Goal: Task Accomplishment & Management: Use online tool/utility

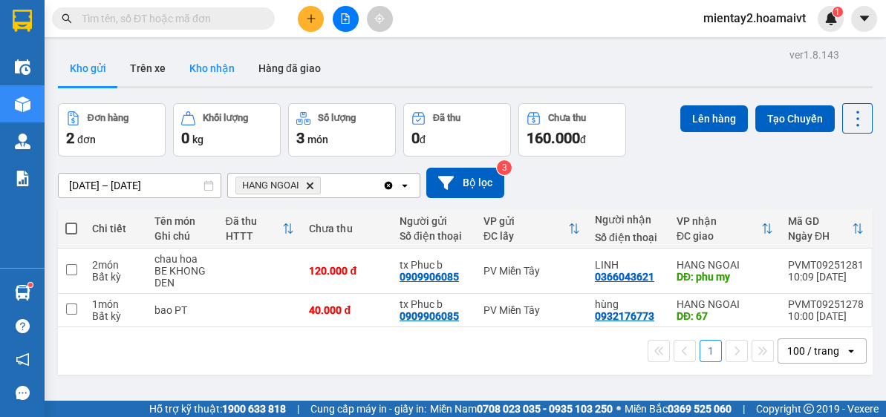
click at [220, 75] on button "Kho nhận" at bounding box center [212, 69] width 69 height 36
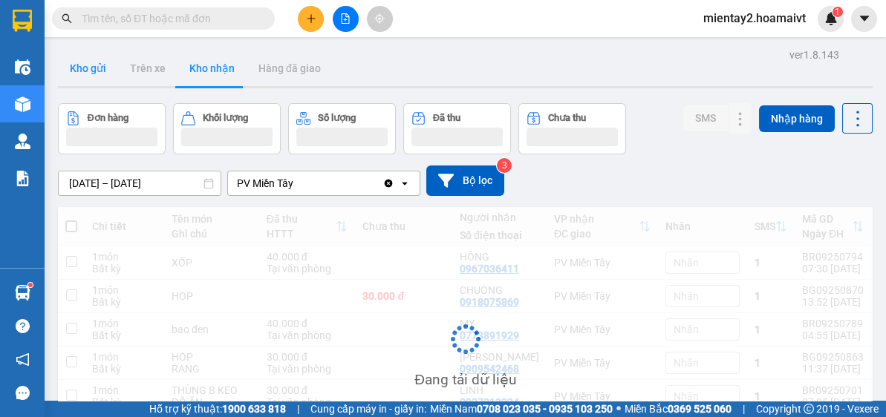
click at [91, 76] on button "Kho gửi" at bounding box center [88, 69] width 60 height 36
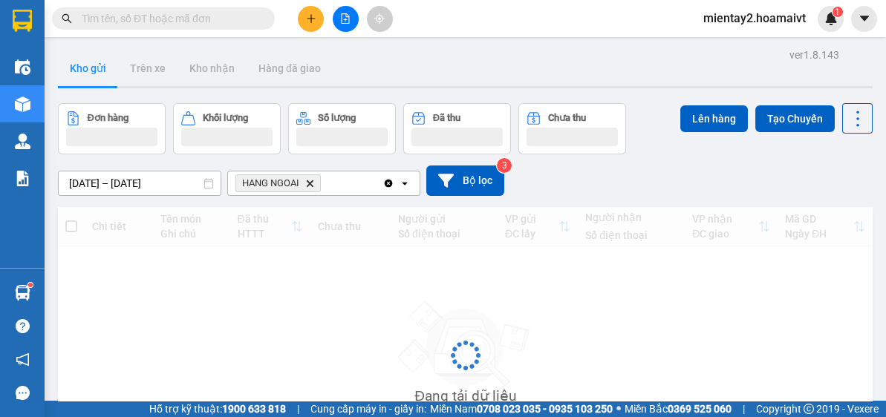
click at [91, 76] on button "Kho gửi" at bounding box center [88, 69] width 60 height 36
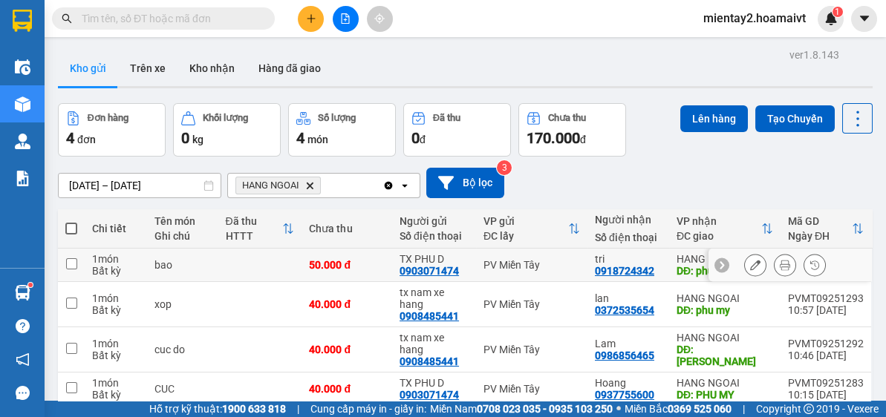
scroll to position [68, 0]
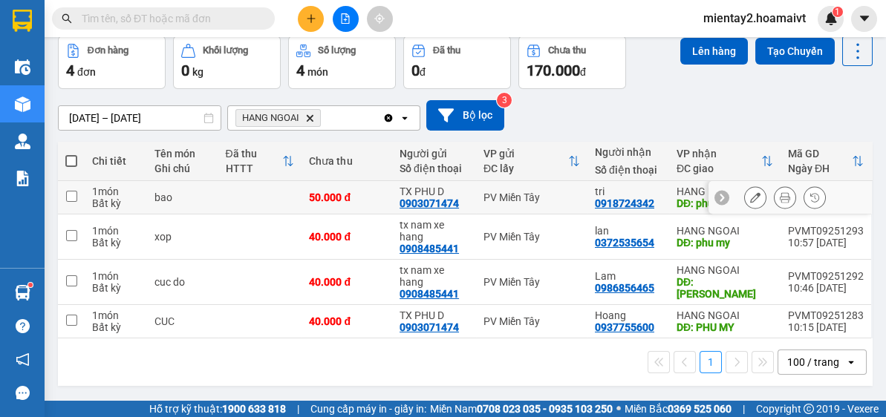
click at [220, 198] on td at bounding box center [260, 197] width 84 height 33
checkbox input "true"
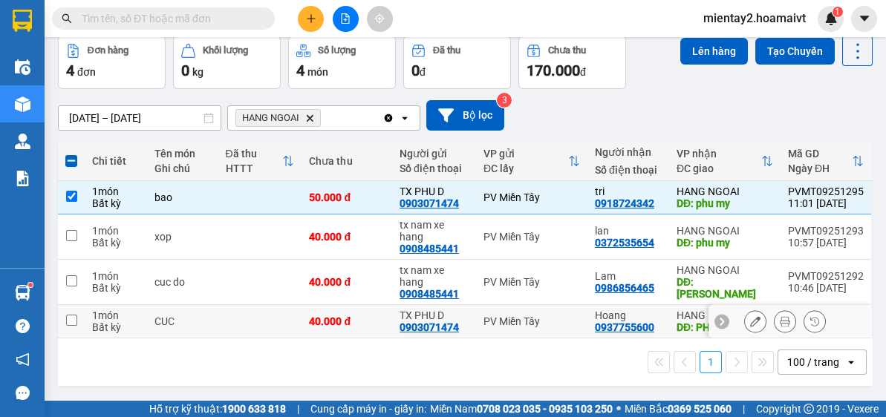
click at [253, 323] on td at bounding box center [260, 321] width 84 height 33
checkbox input "true"
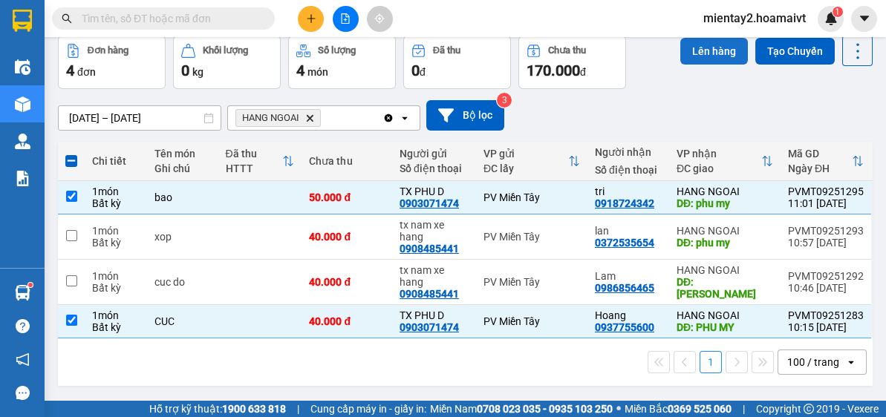
click at [710, 46] on button "Lên hàng" at bounding box center [714, 51] width 68 height 27
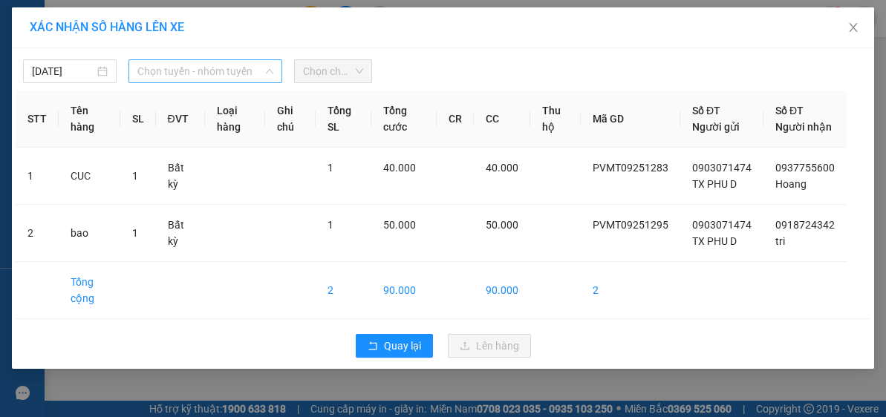
click at [169, 73] on span "Chọn tuyến - nhóm tuyến" at bounding box center [205, 71] width 136 height 22
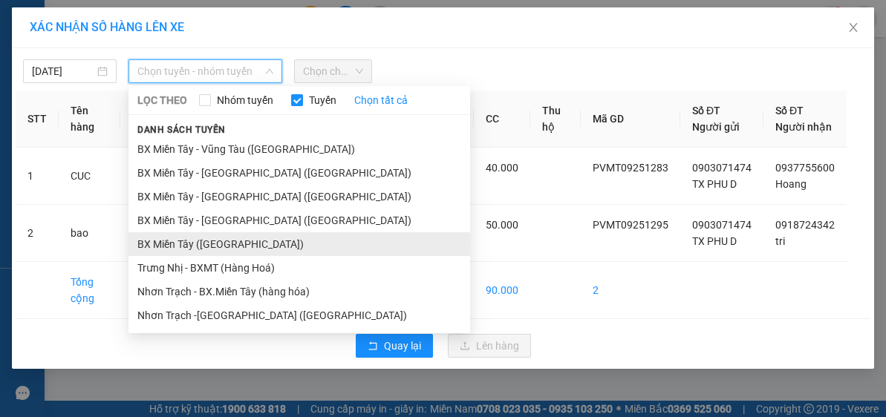
click at [192, 237] on li "BX Miền Tây ([GEOGRAPHIC_DATA])" at bounding box center [300, 245] width 342 height 24
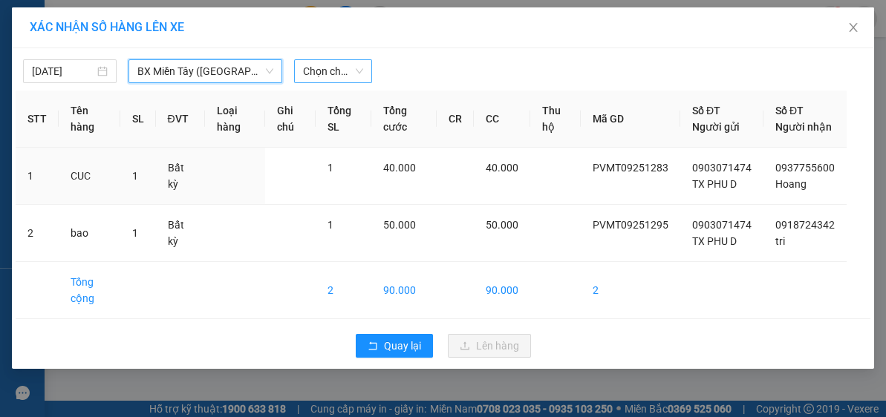
click at [328, 74] on span "Chọn chuyến" at bounding box center [333, 71] width 61 height 22
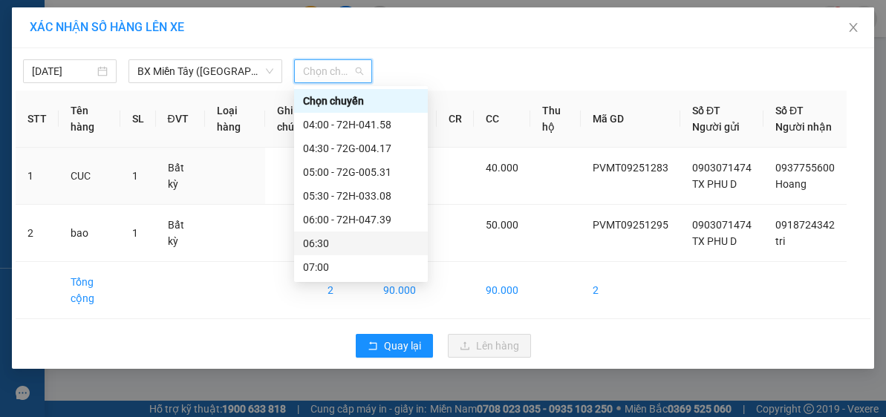
click at [339, 243] on div "06:30" at bounding box center [361, 243] width 116 height 16
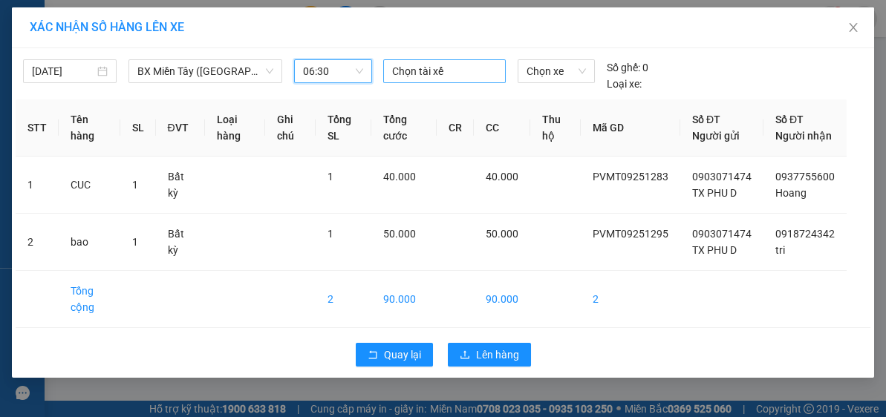
click at [408, 72] on div at bounding box center [444, 71] width 115 height 18
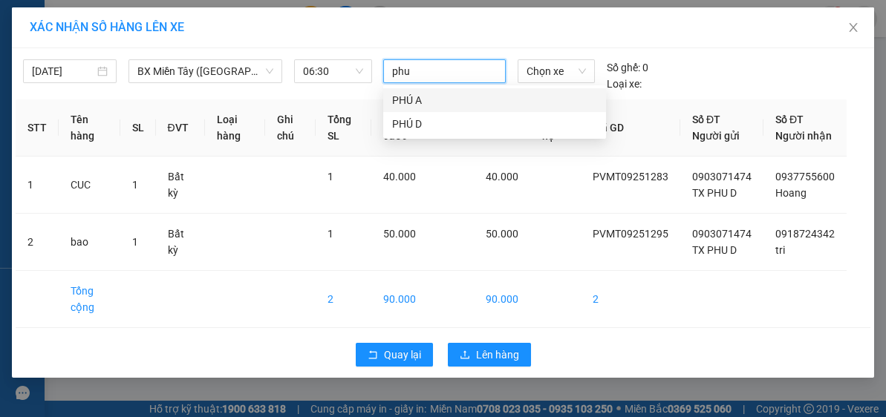
type input "phu d"
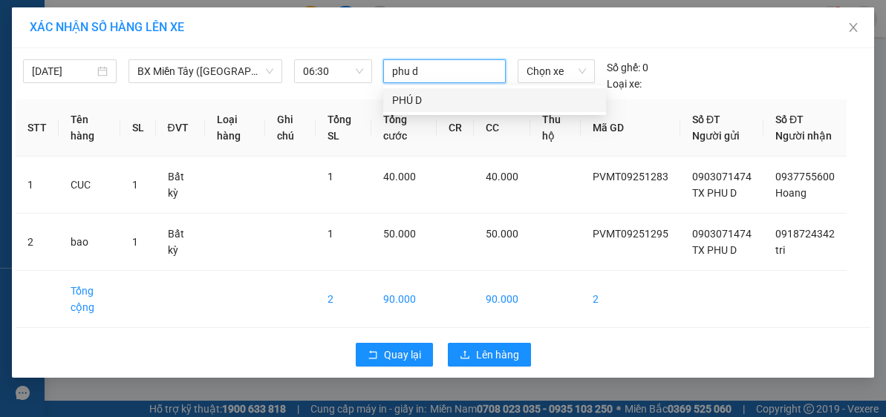
click at [408, 100] on div "PHÚ D" at bounding box center [494, 100] width 205 height 16
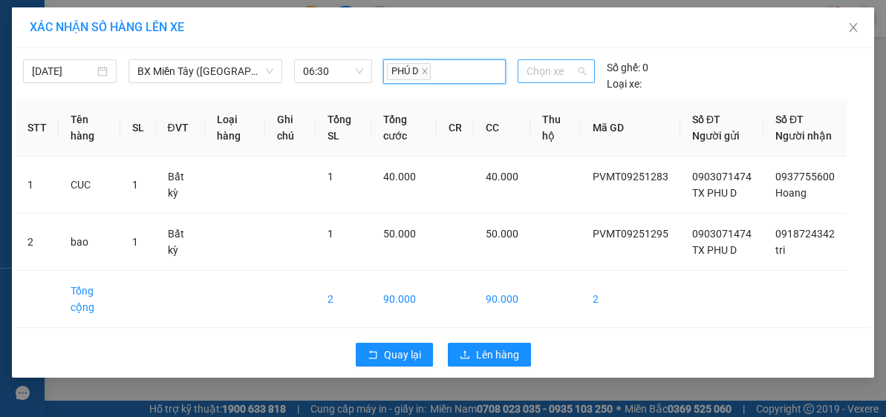
click at [537, 76] on span "Chọn xe" at bounding box center [556, 71] width 59 height 22
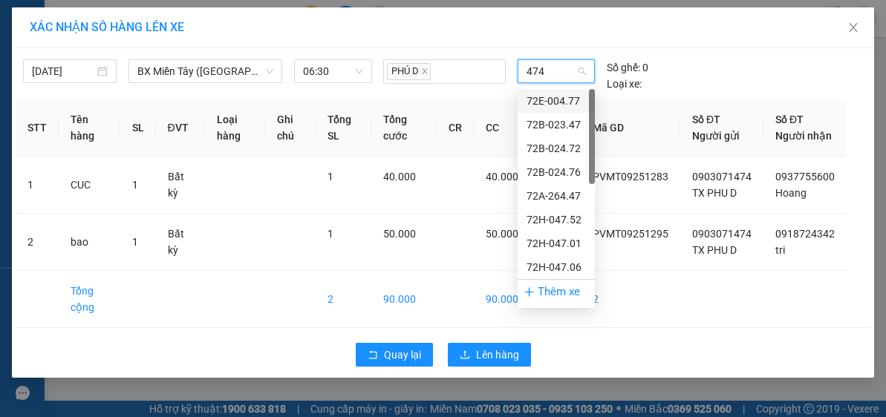
type input "4747"
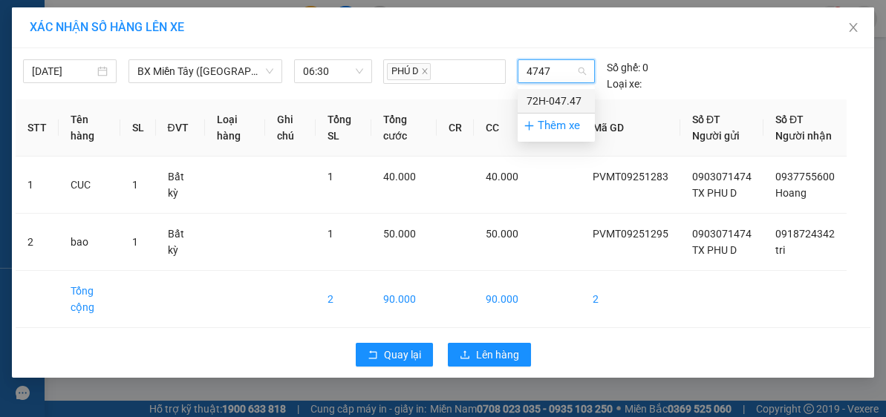
drag, startPoint x: 547, startPoint y: 99, endPoint x: 553, endPoint y: 105, distance: 8.4
click at [547, 100] on div "72H-047.47" at bounding box center [556, 101] width 59 height 16
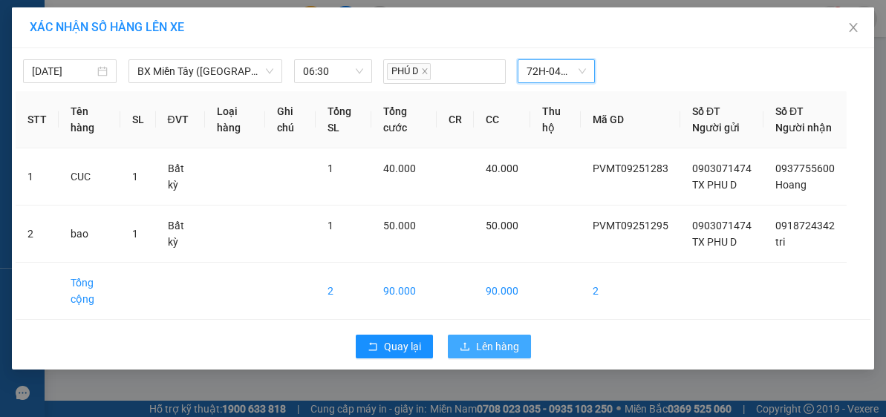
click at [496, 355] on span "Lên hàng" at bounding box center [497, 347] width 43 height 16
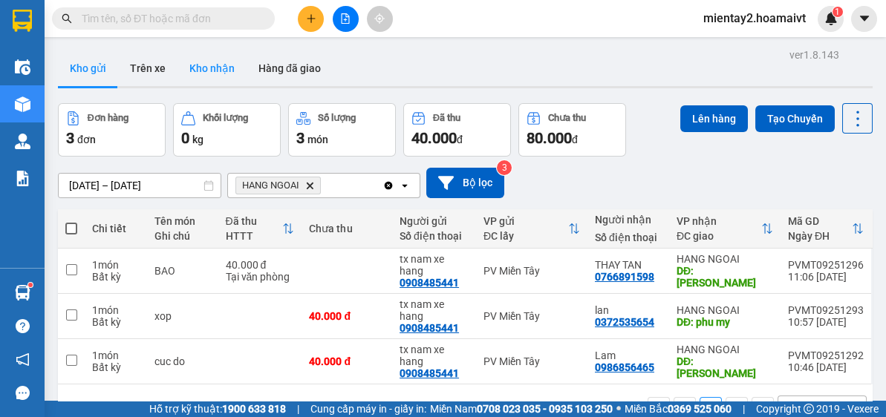
click at [218, 73] on button "Kho nhận" at bounding box center [212, 69] width 69 height 36
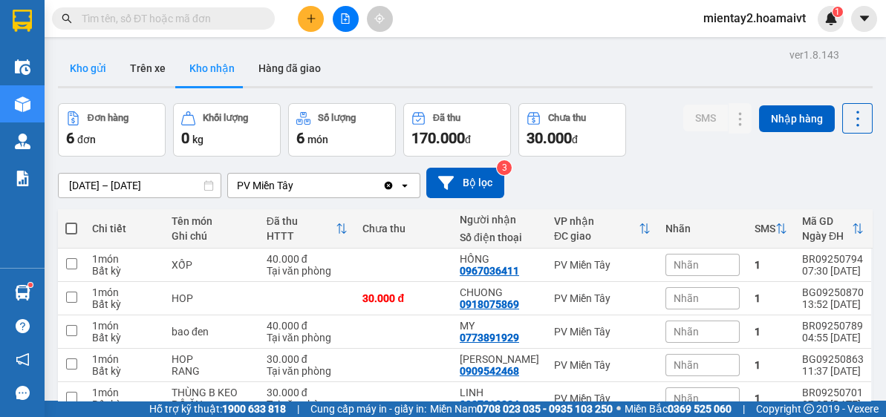
click at [89, 77] on button "Kho gửi" at bounding box center [88, 69] width 60 height 36
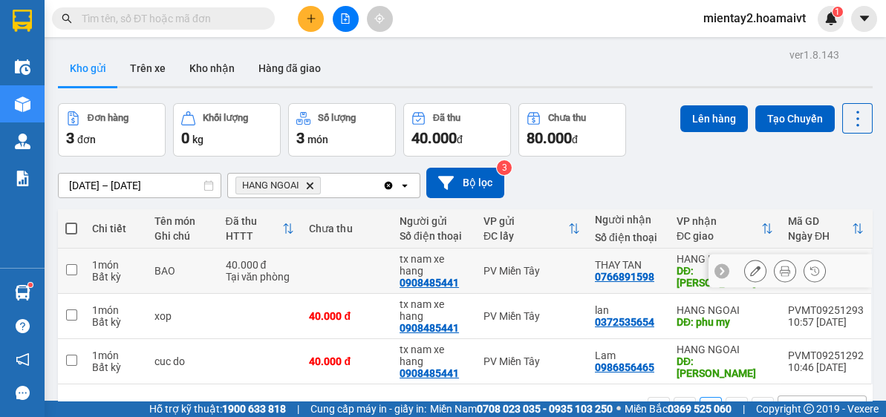
scroll to position [68, 0]
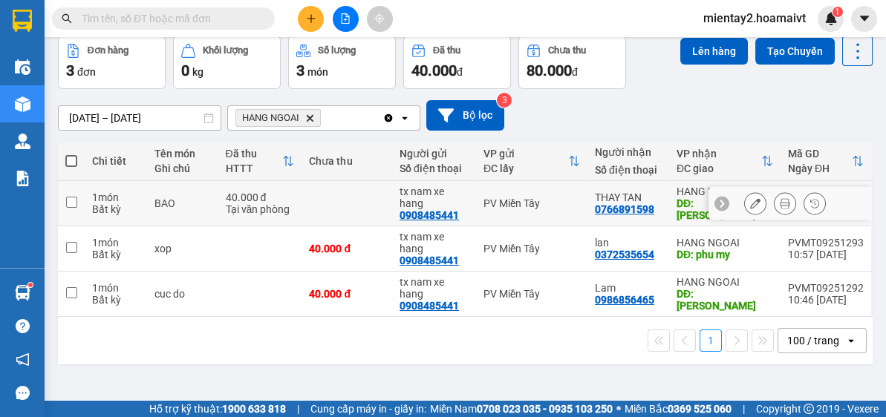
click at [313, 209] on td at bounding box center [347, 203] width 91 height 45
checkbox input "true"
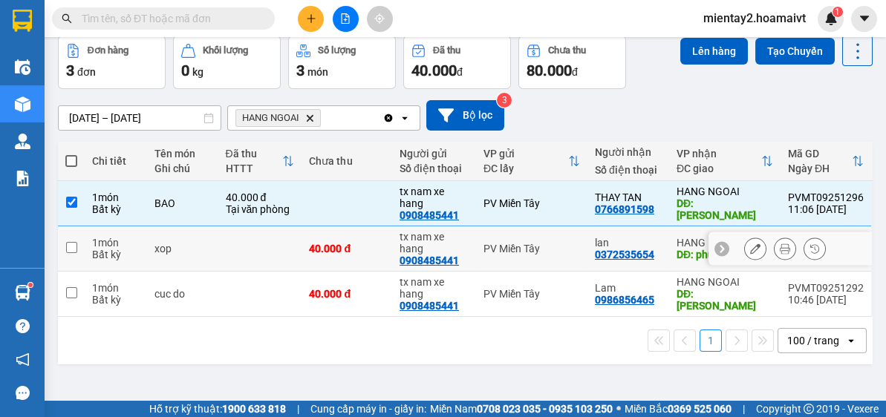
click at [284, 252] on td at bounding box center [260, 249] width 84 height 45
checkbox input "true"
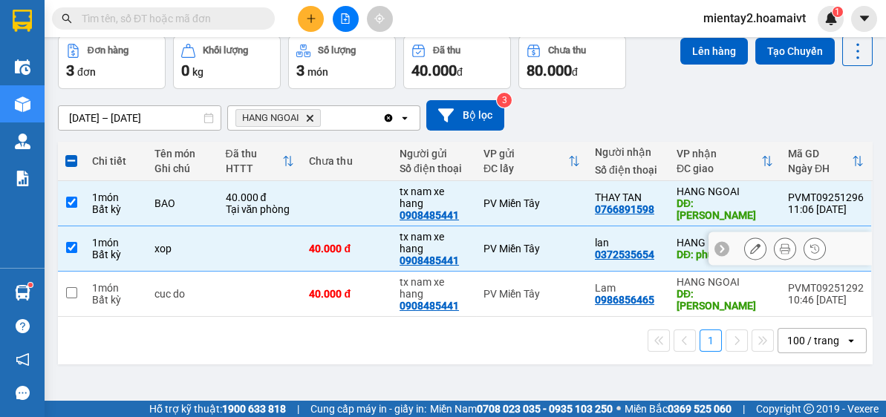
click at [270, 292] on td at bounding box center [260, 294] width 84 height 45
checkbox input "true"
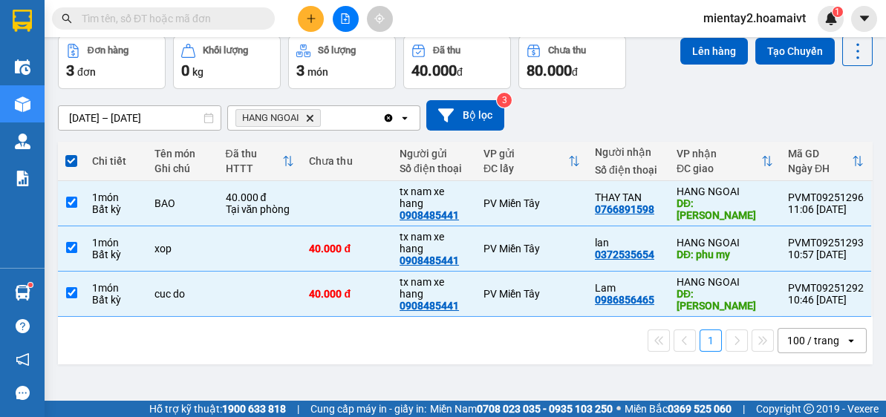
click at [680, 65] on div "Lên hàng Tạo Chuyến" at bounding box center [776, 51] width 192 height 30
click at [688, 50] on button "Lên hàng" at bounding box center [714, 51] width 68 height 27
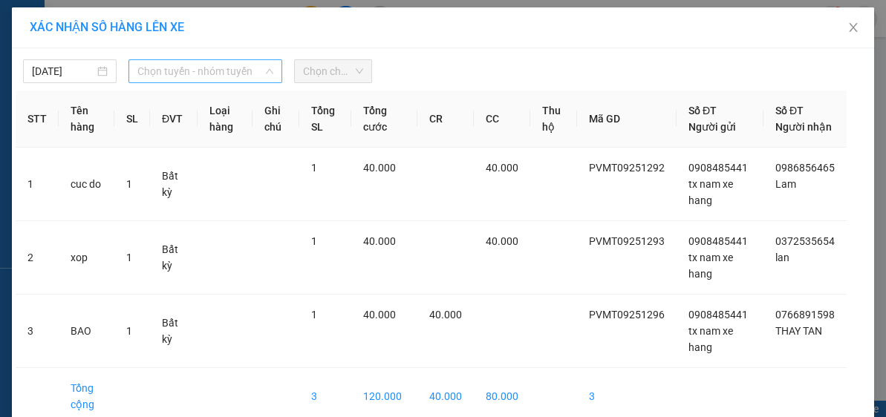
click at [167, 68] on span "Chọn tuyến - nhóm tuyến" at bounding box center [205, 71] width 136 height 22
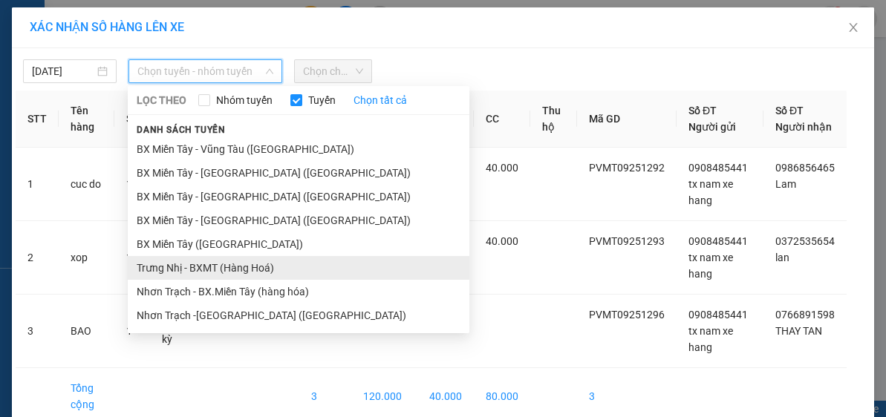
click at [201, 256] on li "Trưng Nhị - BXMT (Hàng Hoá)" at bounding box center [299, 268] width 342 height 24
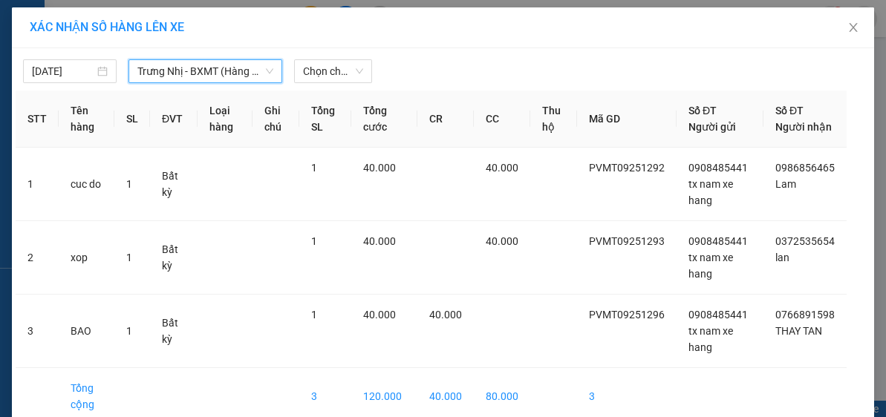
click at [221, 79] on span "Trưng Nhị - BXMT (Hàng Hoá)" at bounding box center [205, 71] width 136 height 22
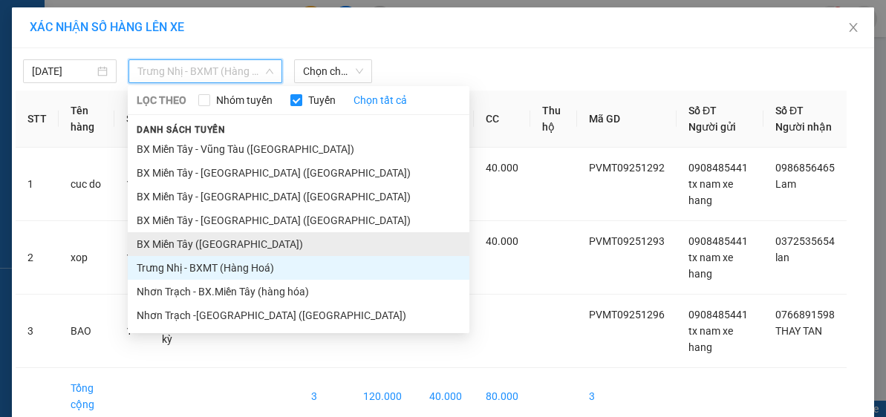
click at [212, 240] on li "BX Miền Tây ([GEOGRAPHIC_DATA])" at bounding box center [299, 245] width 342 height 24
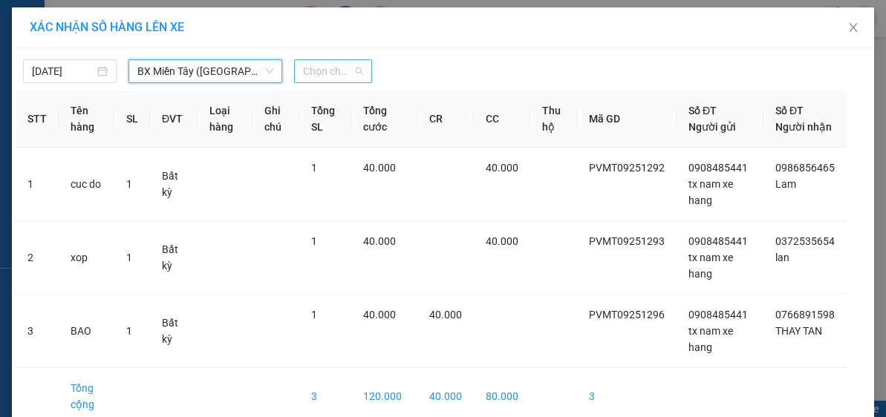
click at [342, 69] on span "Chọn chuyến" at bounding box center [333, 71] width 61 height 22
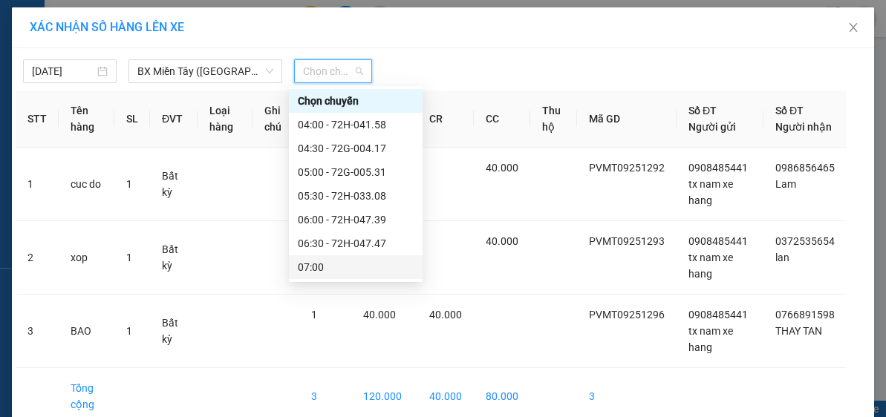
click at [342, 266] on div "07:00" at bounding box center [356, 267] width 116 height 16
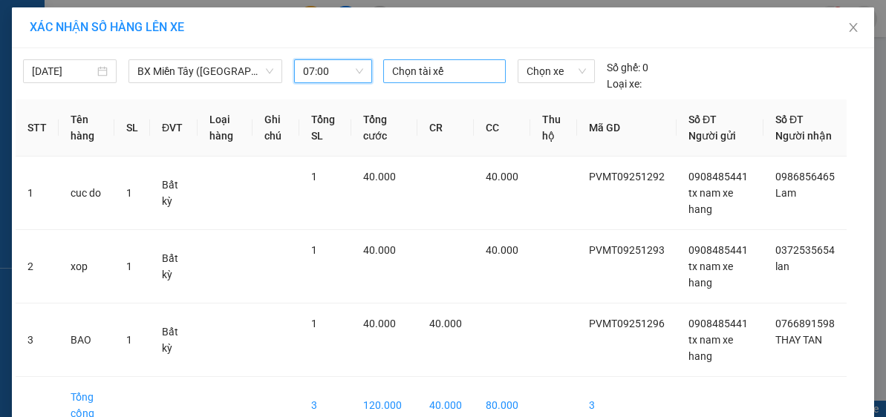
click at [420, 70] on div at bounding box center [444, 71] width 115 height 18
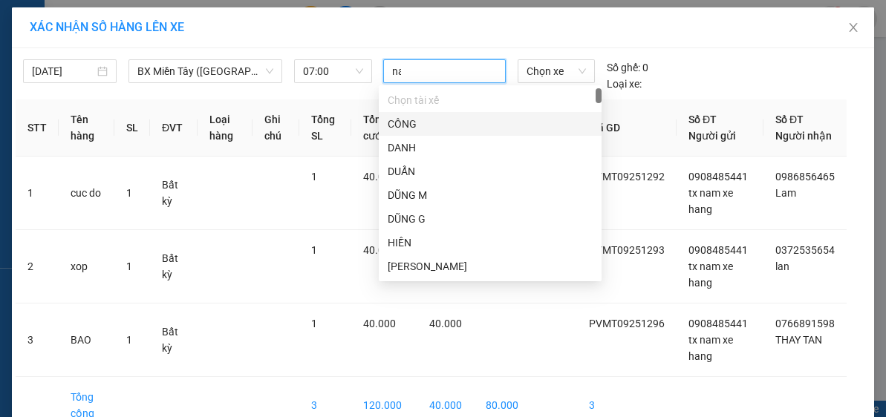
type input "nam"
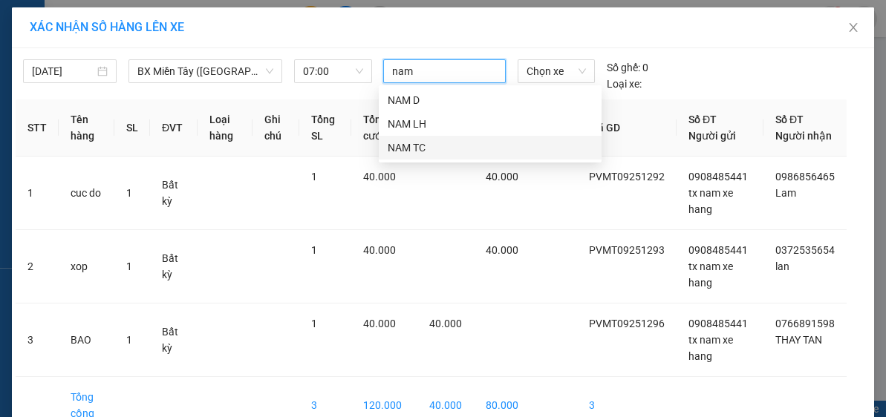
click at [420, 146] on div "NAM TC" at bounding box center [490, 148] width 205 height 16
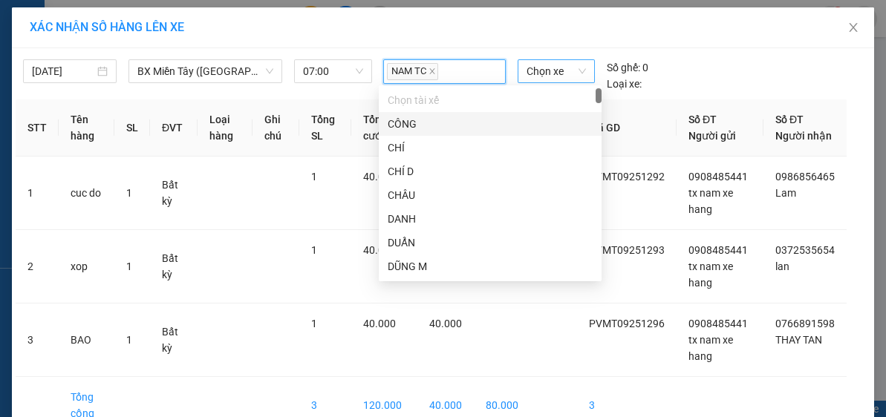
click at [529, 69] on span "Chọn xe" at bounding box center [556, 71] width 59 height 22
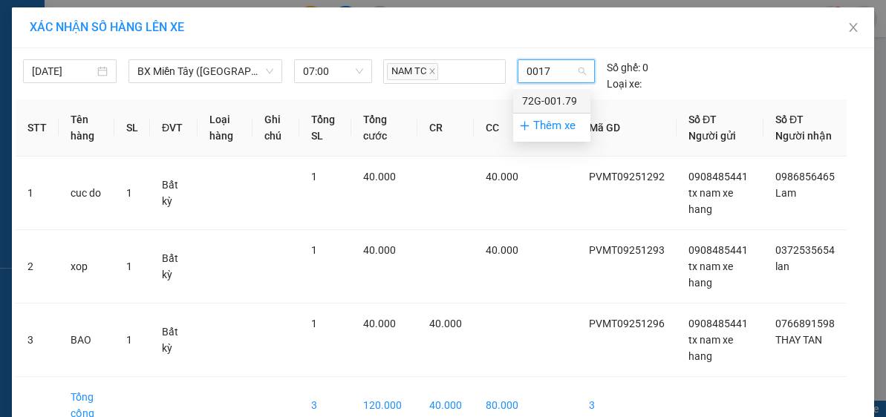
type input "00179"
click at [528, 100] on div "72G-001.79" at bounding box center [551, 101] width 59 height 16
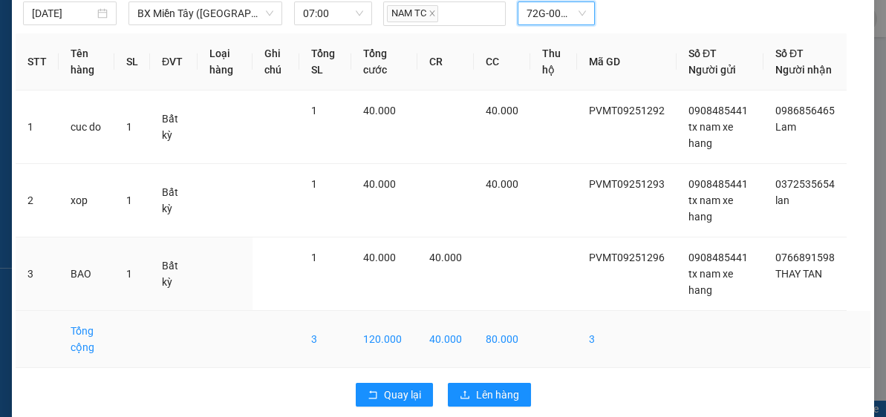
scroll to position [90, 0]
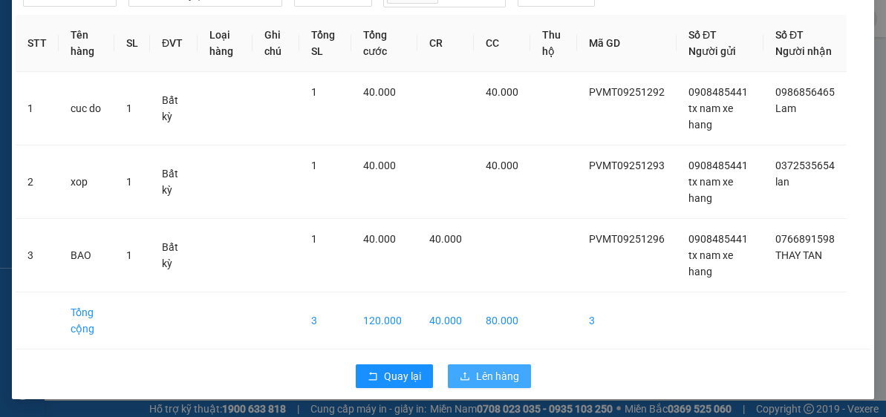
click at [491, 368] on span "Lên hàng" at bounding box center [497, 376] width 43 height 16
